Goal: Task Accomplishment & Management: Use online tool/utility

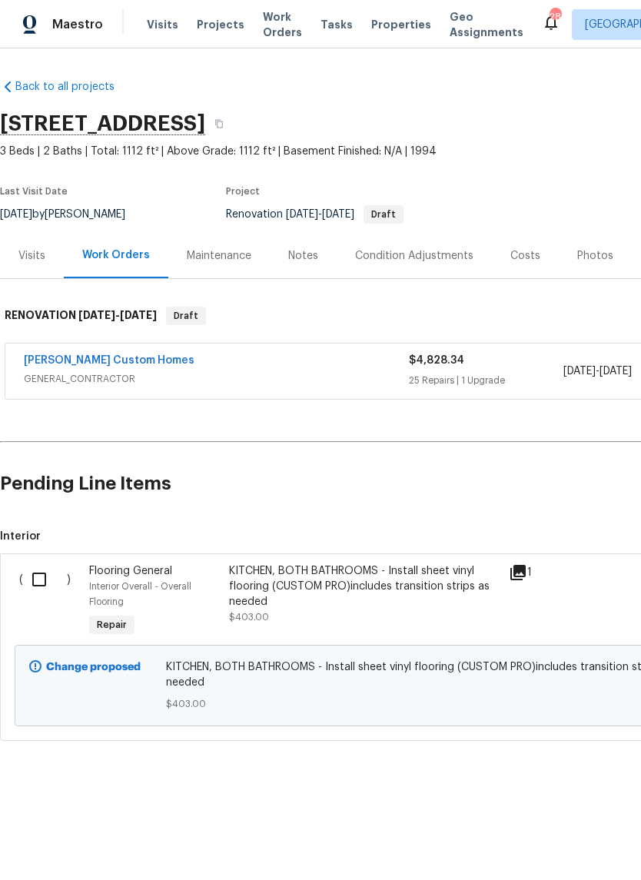
click at [50, 571] on input "checkbox" at bounding box center [45, 579] width 44 height 32
checkbox input "true"
click at [40, 579] on input "checkbox" at bounding box center [45, 579] width 44 height 32
checkbox input "true"
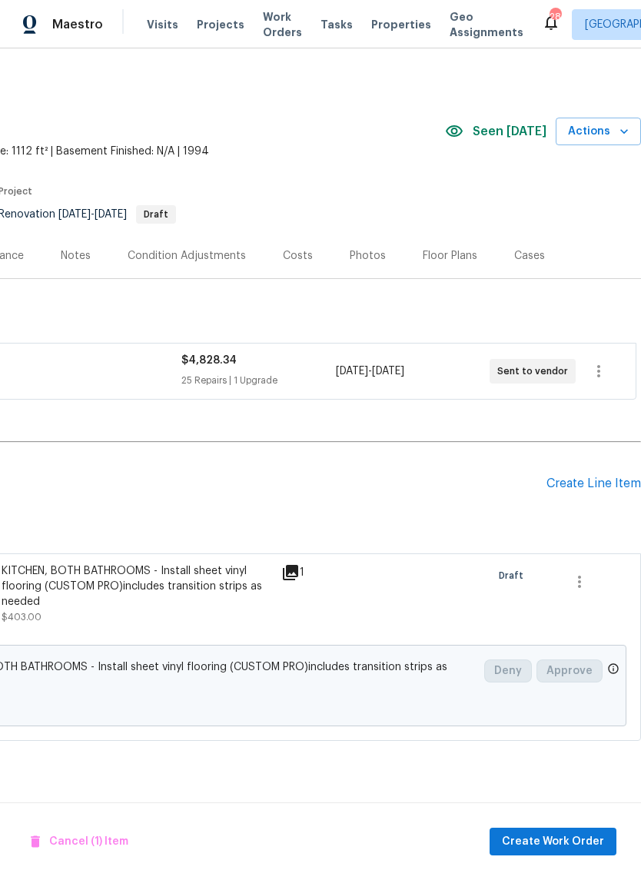
scroll to position [0, 212]
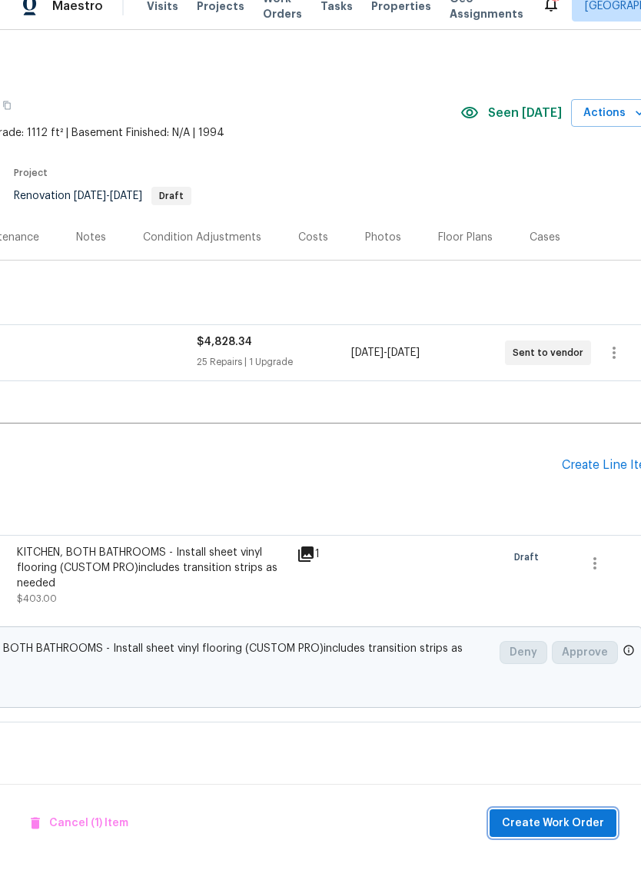
click at [571, 828] on button "Create Work Order" at bounding box center [552, 842] width 127 height 28
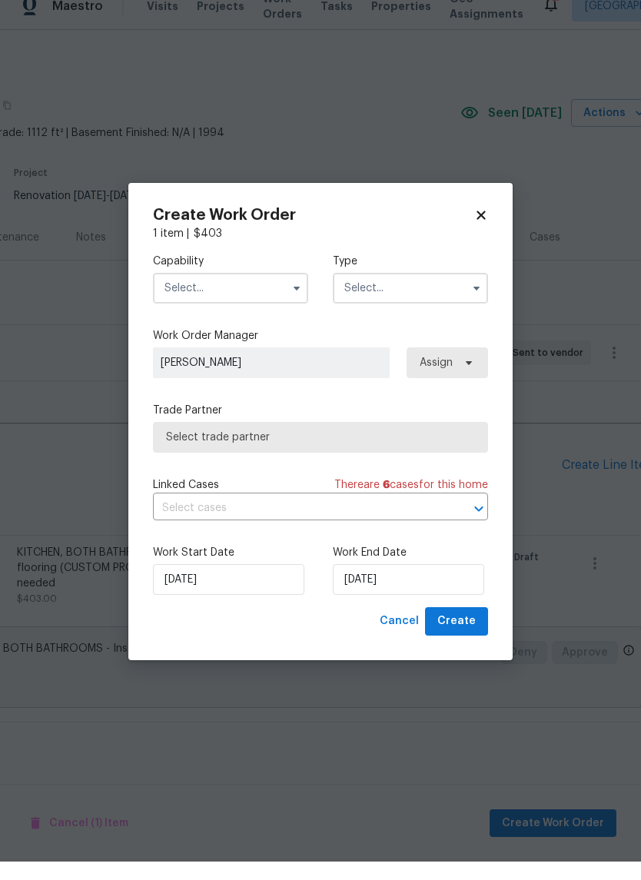
click at [239, 291] on input "text" at bounding box center [230, 306] width 155 height 31
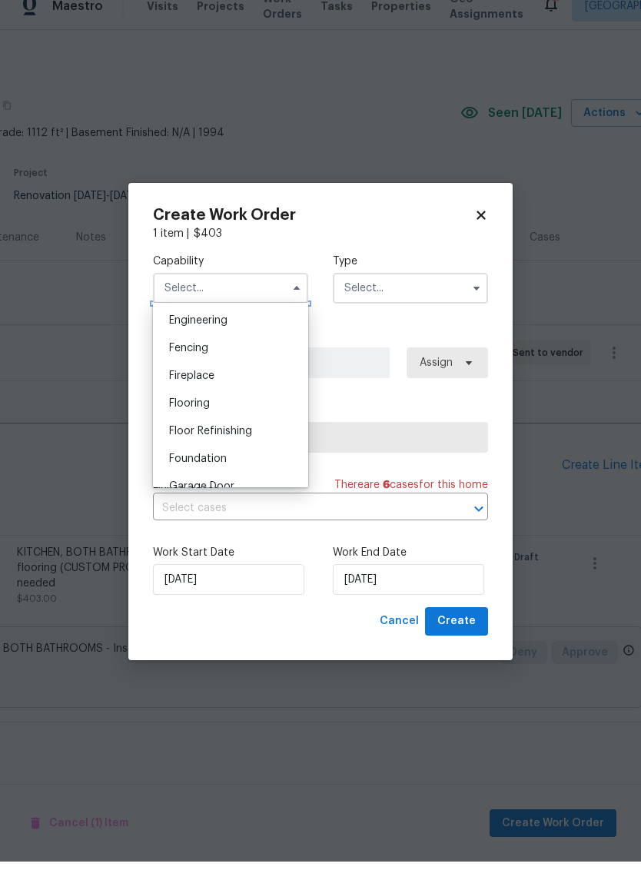
scroll to position [516, 0]
click at [204, 413] on span "Flooring" at bounding box center [189, 418] width 41 height 11
type input "Flooring"
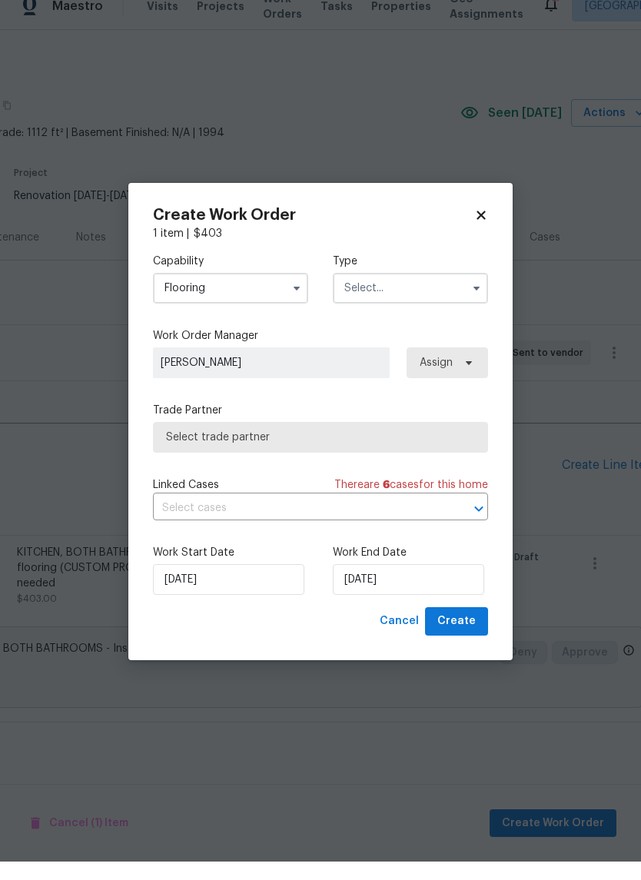
click at [405, 291] on input "text" at bounding box center [410, 306] width 155 height 31
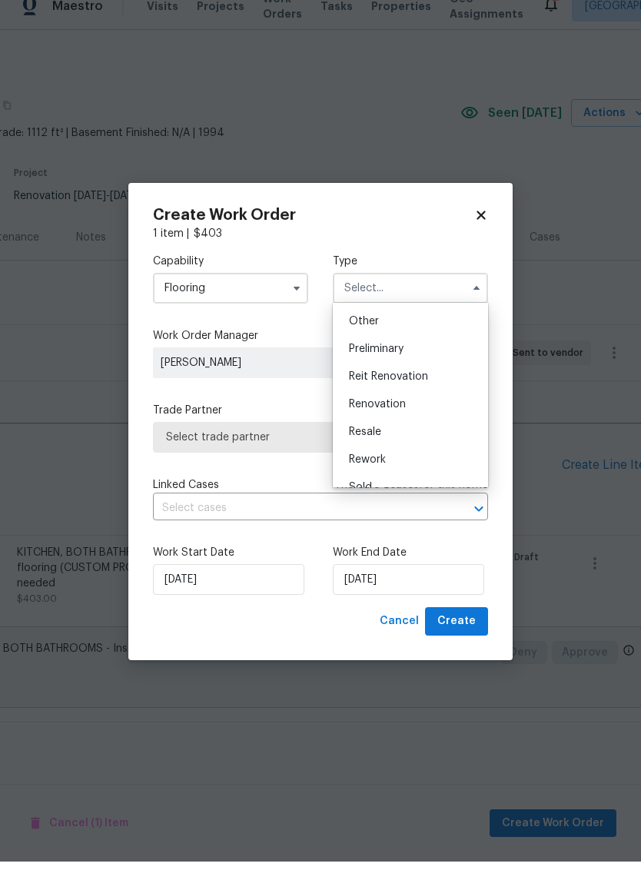
scroll to position [305, 0]
click at [395, 416] on span "Renovation" at bounding box center [377, 421] width 57 height 11
type input "Renovation"
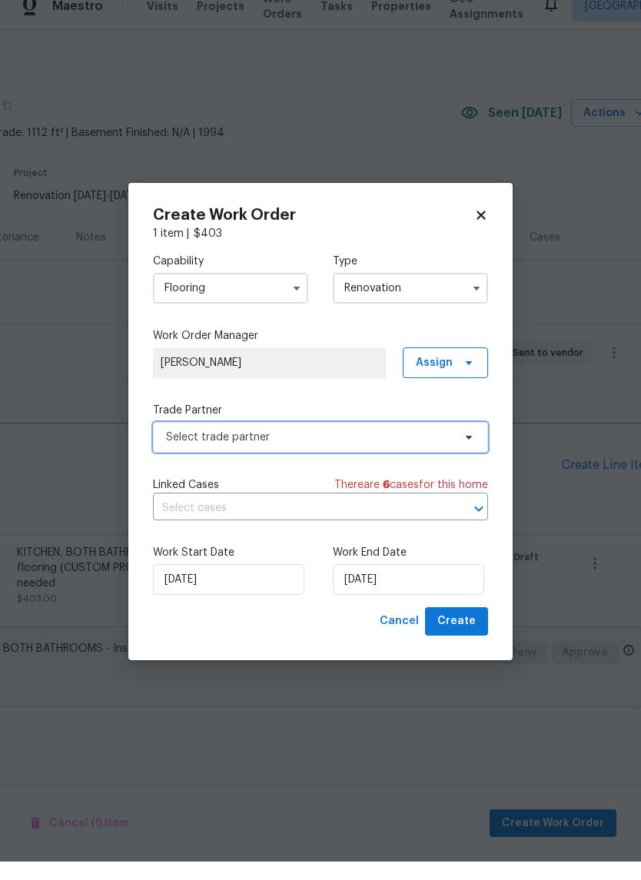
click at [463, 450] on icon at bounding box center [469, 456] width 12 height 12
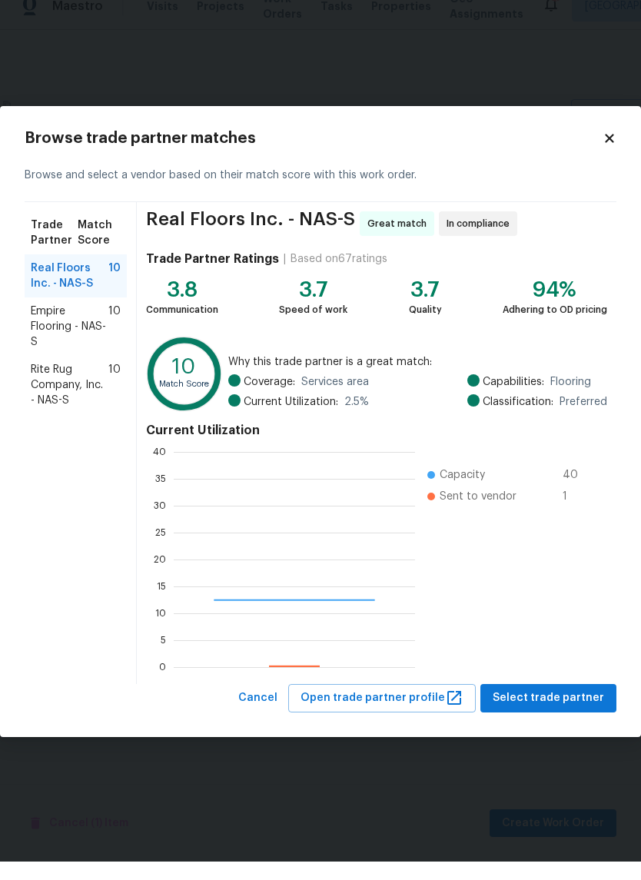
scroll to position [215, 241]
click at [66, 380] on span "Rite Rug Company, Inc. - NAS-S" at bounding box center [70, 403] width 78 height 46
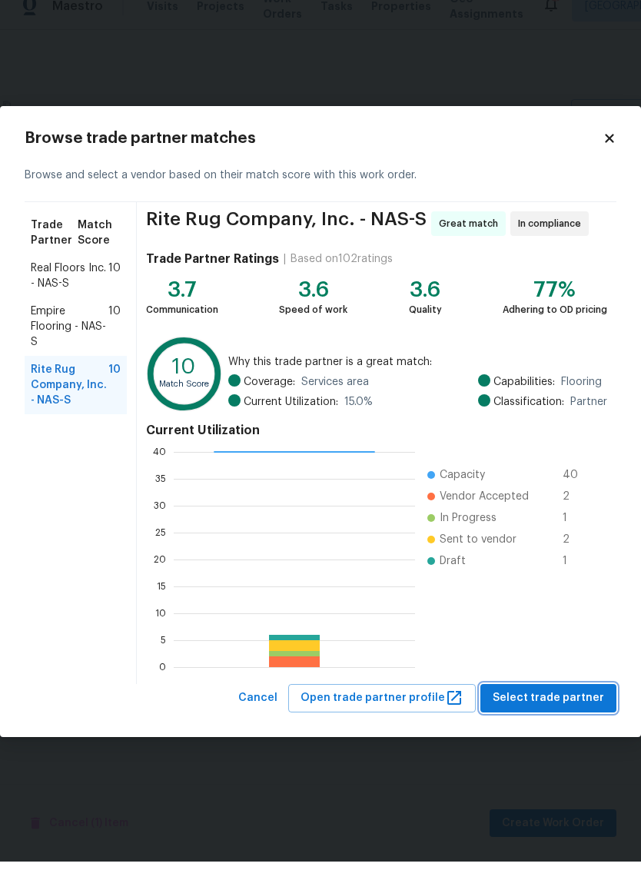
click at [579, 707] on span "Select trade partner" at bounding box center [548, 716] width 111 height 19
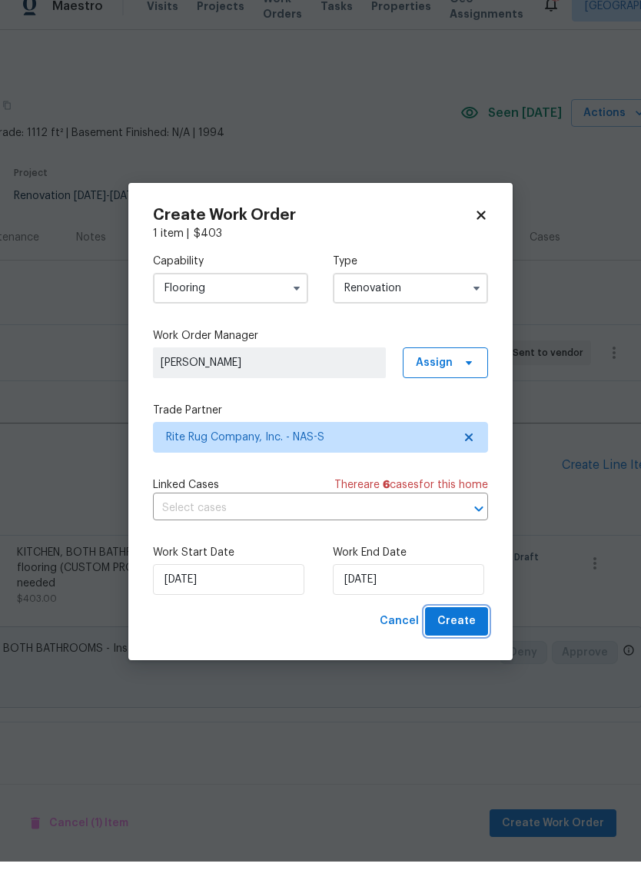
click at [463, 630] on span "Create" at bounding box center [456, 639] width 38 height 19
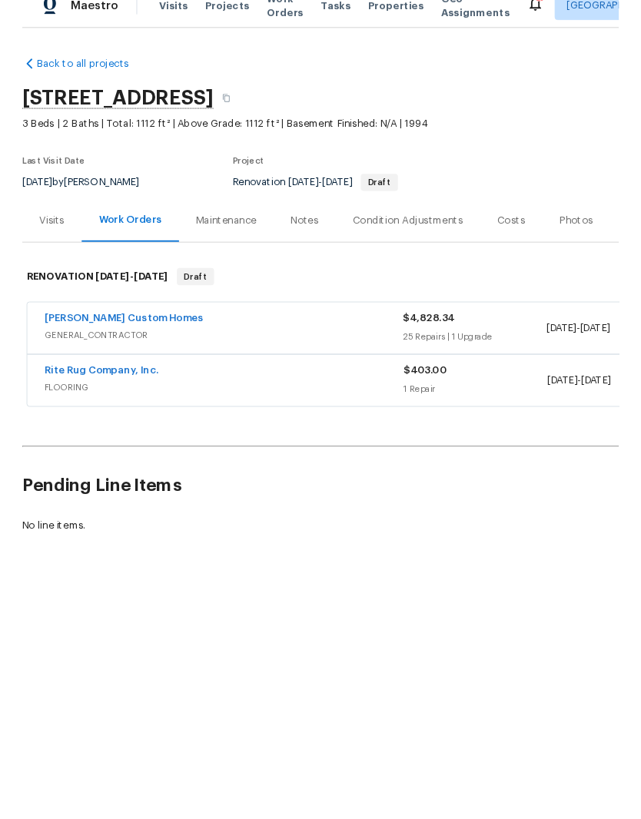
scroll to position [0, 0]
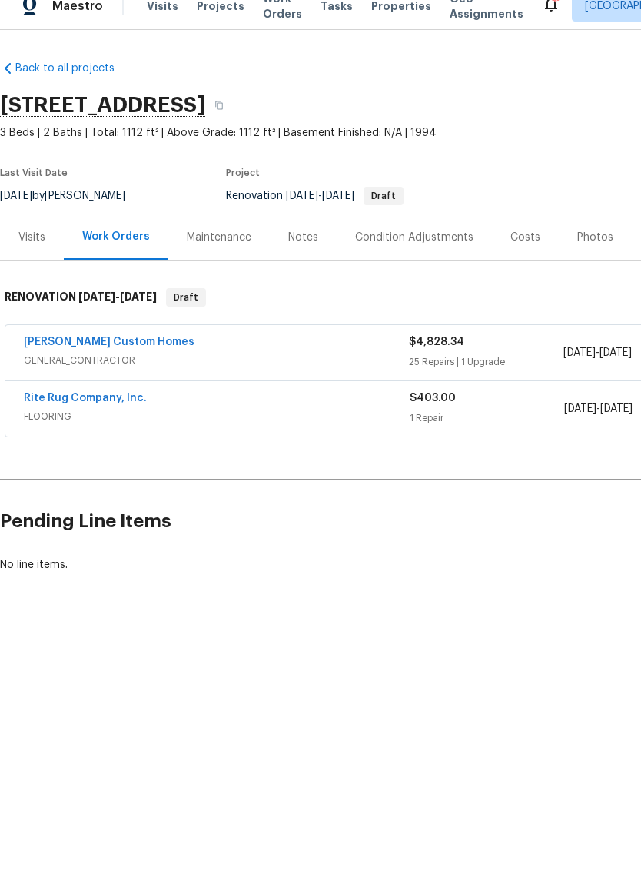
click at [90, 411] on link "Rite Rug Company, Inc." at bounding box center [85, 416] width 123 height 11
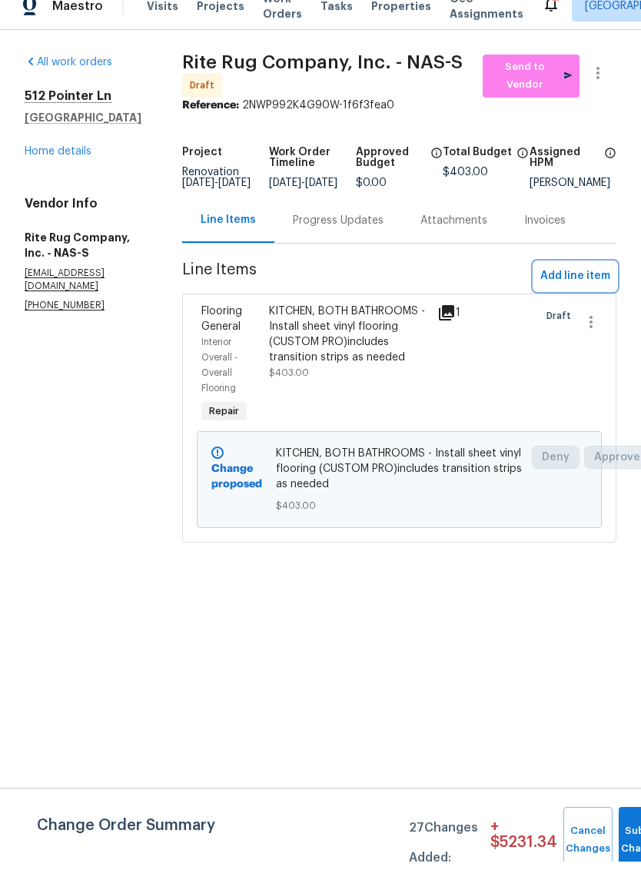
click at [579, 285] on span "Add line item" at bounding box center [575, 294] width 70 height 19
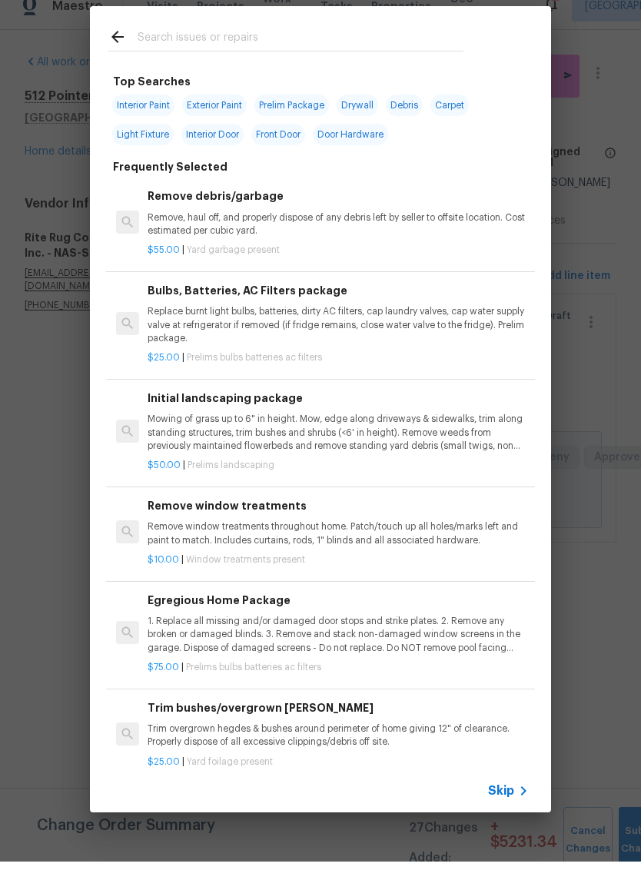
click at [300, 46] on input "text" at bounding box center [301, 57] width 326 height 23
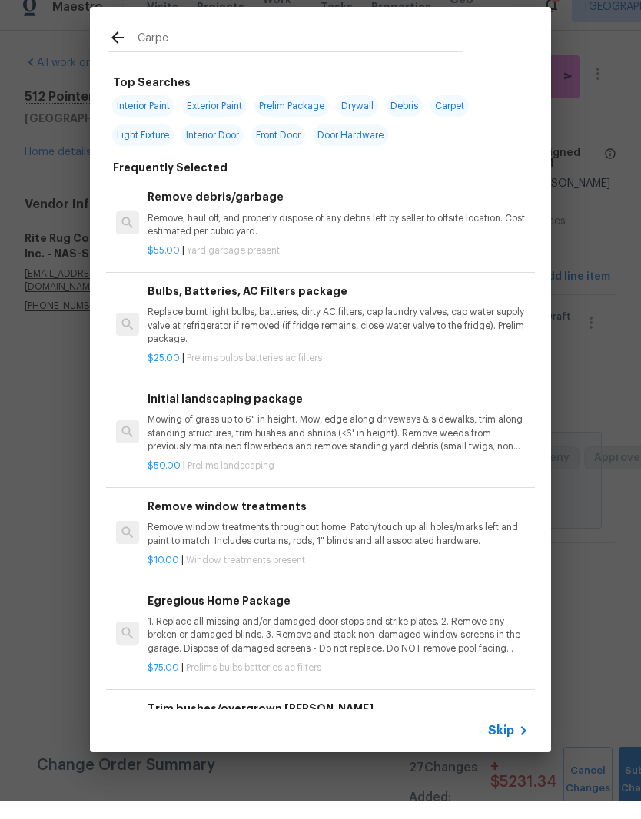
type input "Carpet"
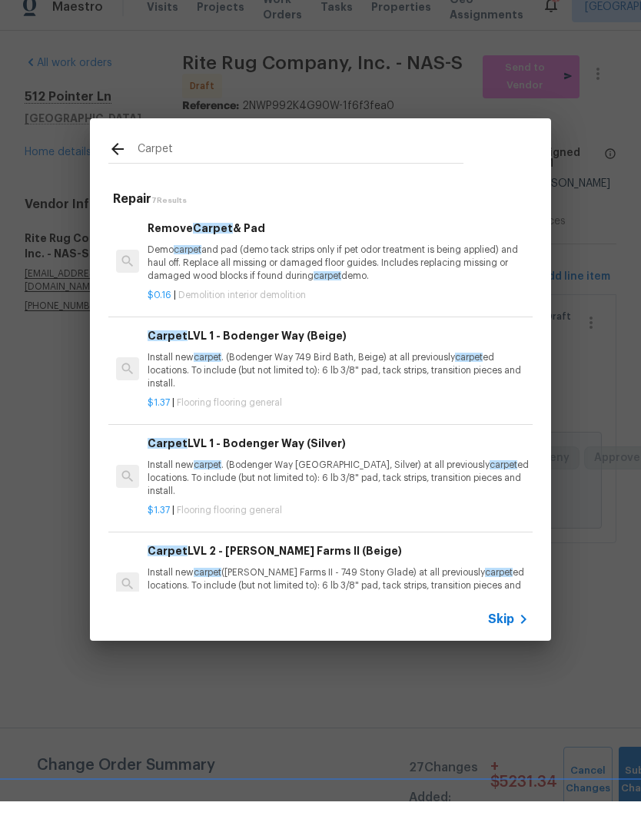
click at [277, 369] on p "Install new carpet . (Bodenger Way 749 Bird Bath, Beige) at all previously carp…" at bounding box center [338, 388] width 381 height 39
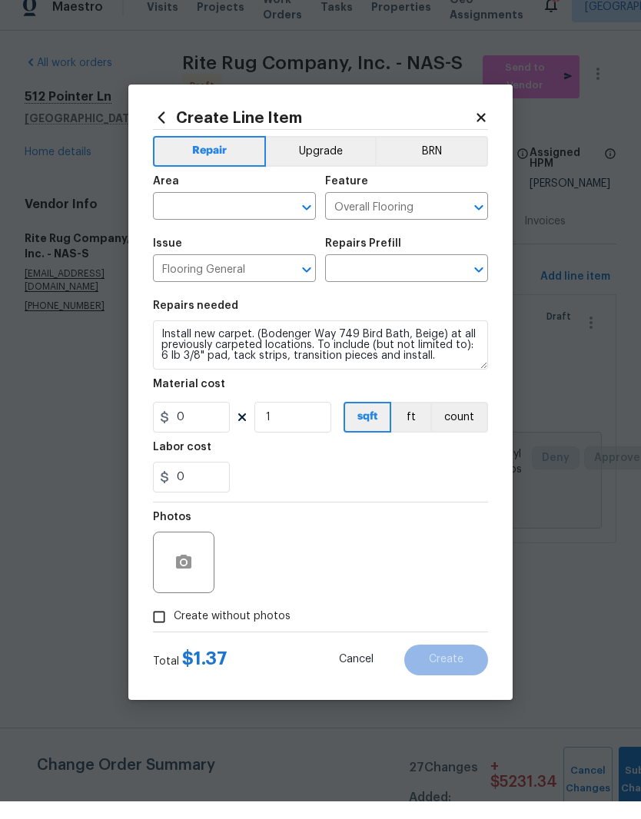
type input "Carpet LVL 1 - Bodenger Way (Beige) $1.37"
type input "1.37"
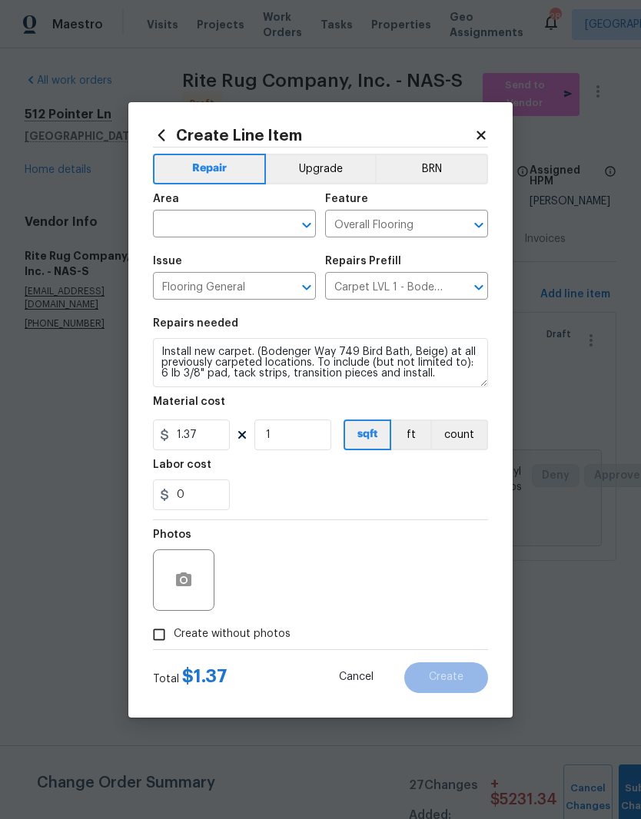
click at [280, 224] on icon "Clear" at bounding box center [286, 224] width 15 height 15
click at [199, 258] on li "Bedroom" at bounding box center [234, 259] width 163 height 25
type input "Bedroom"
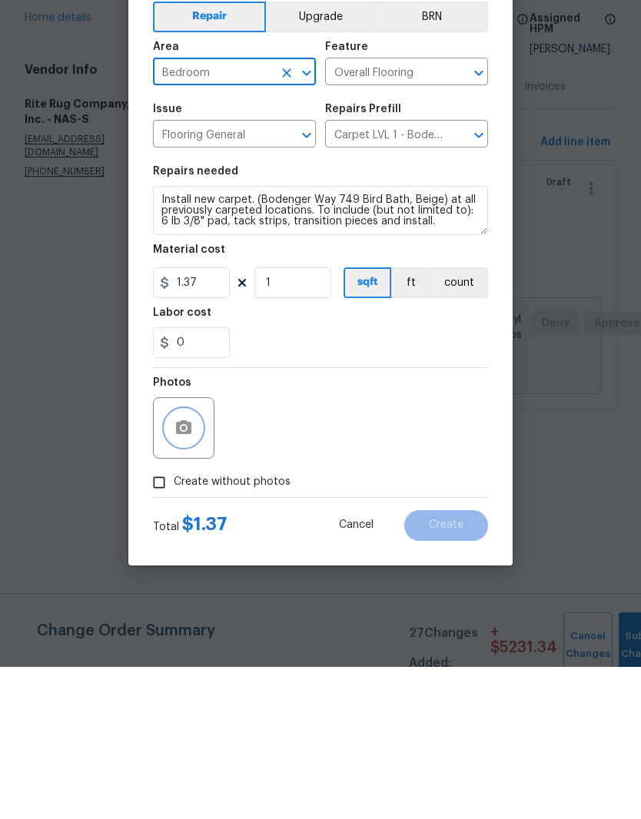
click at [190, 571] on icon "button" at bounding box center [183, 580] width 18 height 18
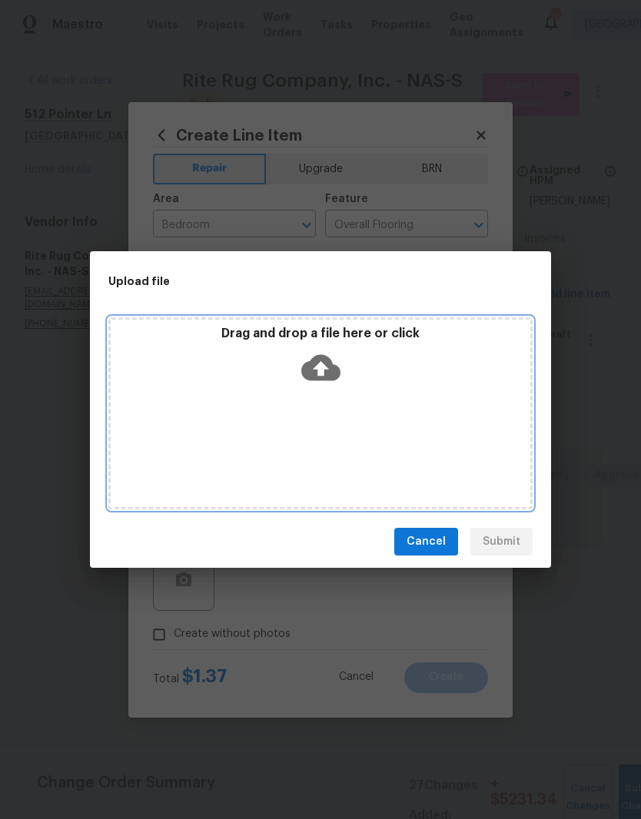
click at [379, 385] on div "Drag and drop a file here or click" at bounding box center [321, 359] width 420 height 66
click at [373, 394] on div "Drag and drop a file here or click" at bounding box center [320, 413] width 424 height 192
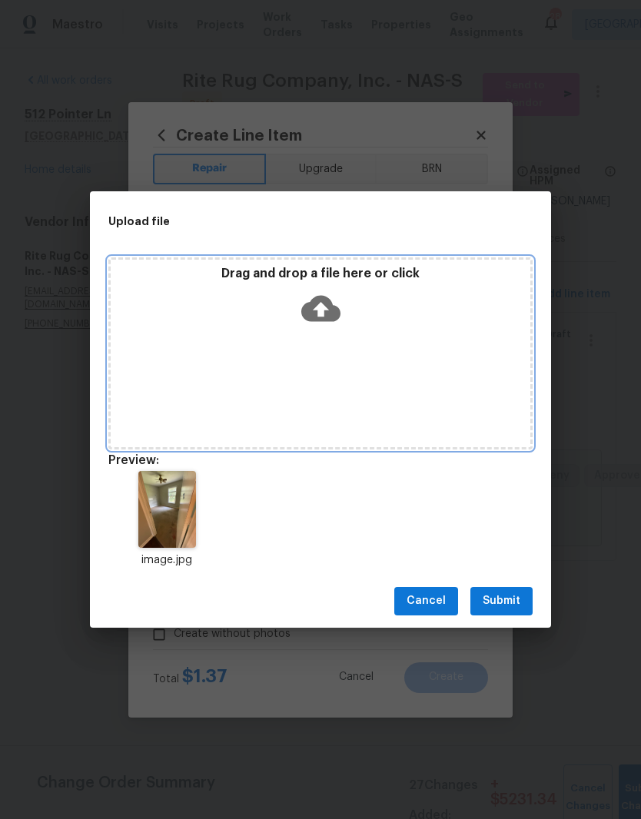
click at [410, 330] on div "Drag and drop a file here or click" at bounding box center [321, 299] width 420 height 66
click at [443, 357] on div "Drag and drop a file here or click" at bounding box center [320, 353] width 424 height 192
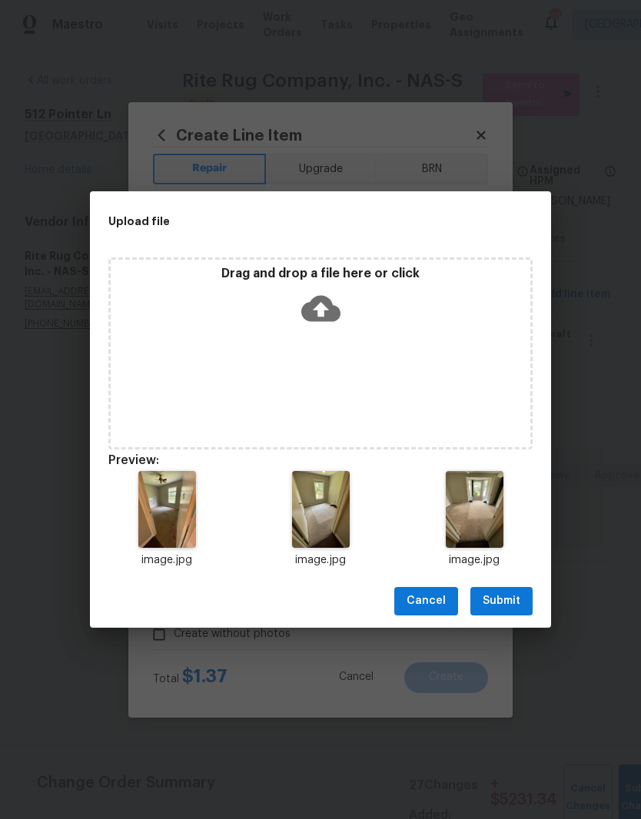
click at [513, 598] on span "Submit" at bounding box center [502, 601] width 38 height 19
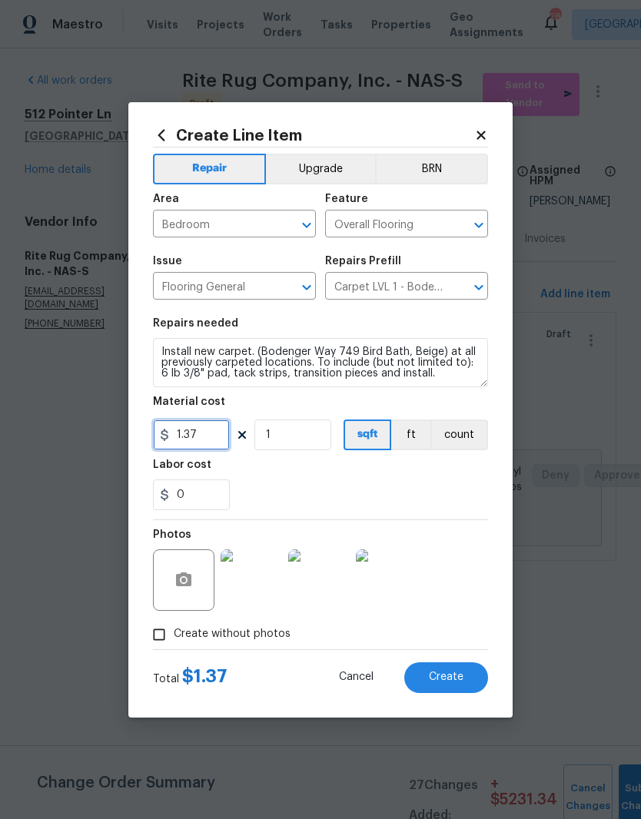
click at [223, 433] on input "1.37" at bounding box center [191, 435] width 77 height 31
click at [314, 436] on input "1" at bounding box center [292, 435] width 77 height 31
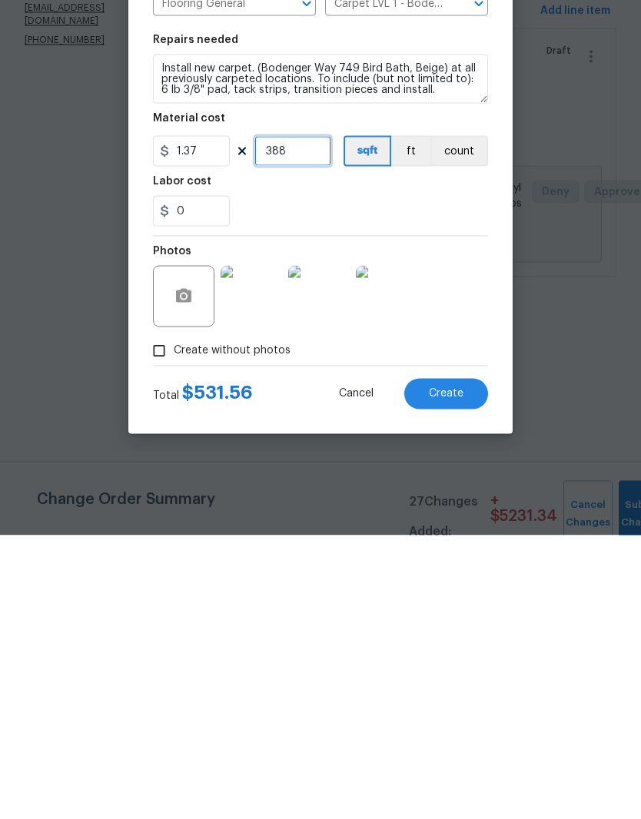
type input "388"
click at [459, 672] on span "Create" at bounding box center [446, 678] width 35 height 12
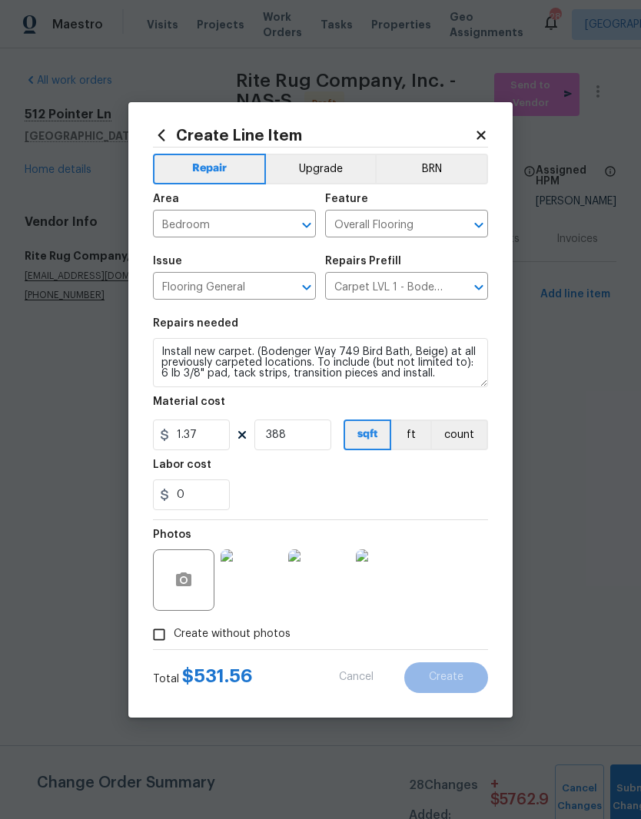
type input "0"
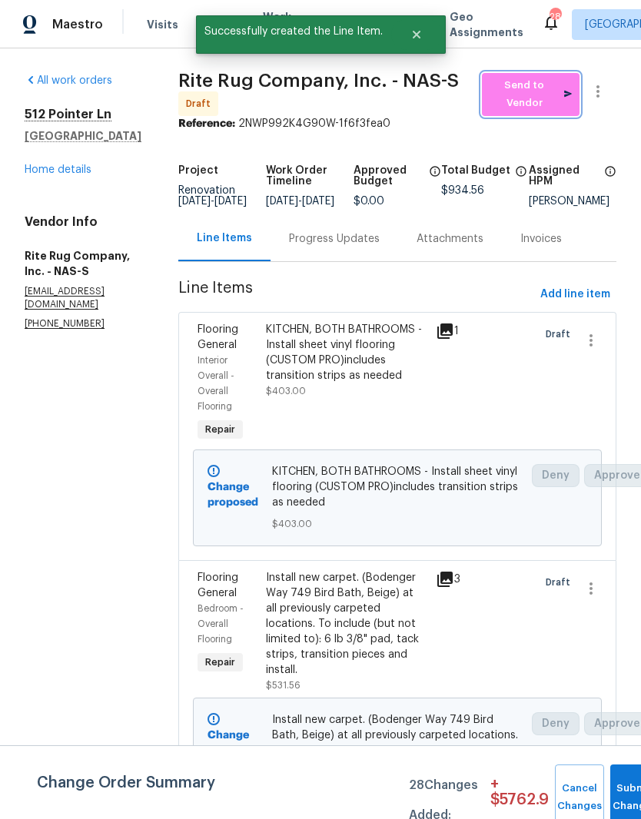
click at [539, 96] on span "Send to Vendor" at bounding box center [530, 94] width 83 height 35
